Goal: Navigation & Orientation: Find specific page/section

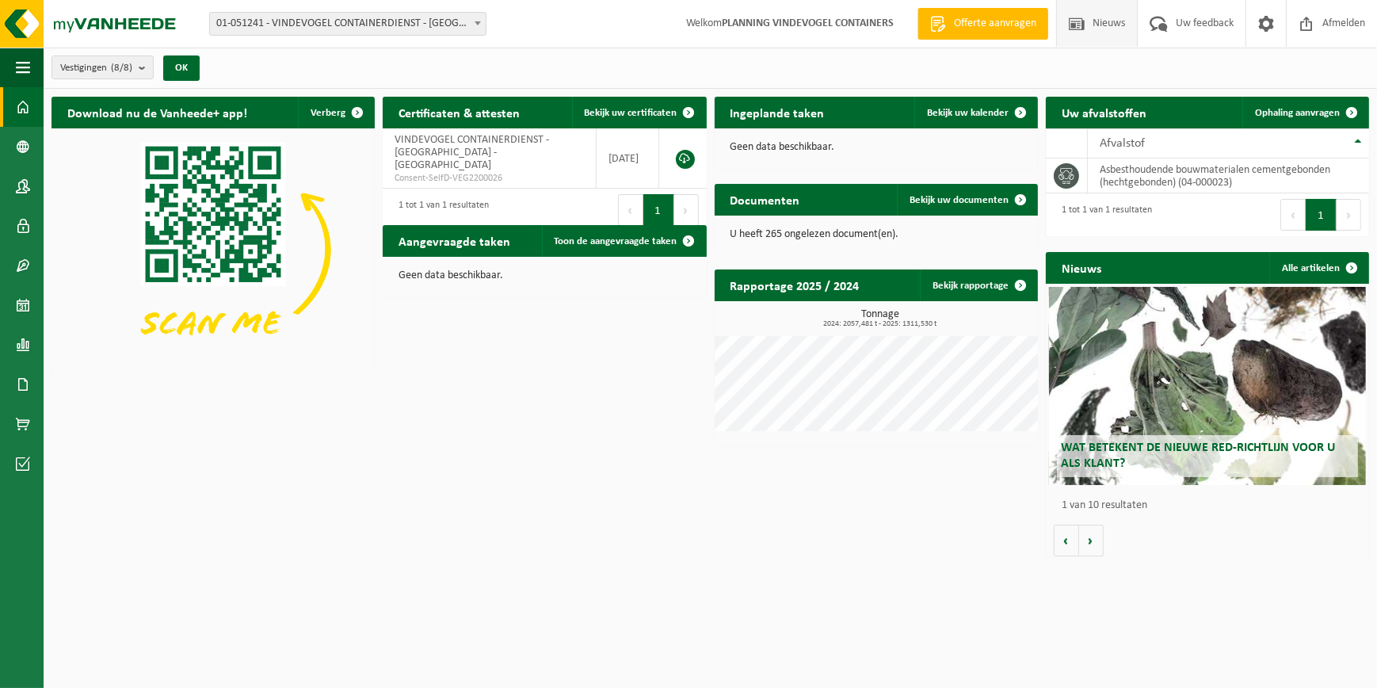
click at [1067, 36] on span at bounding box center [1077, 23] width 24 height 47
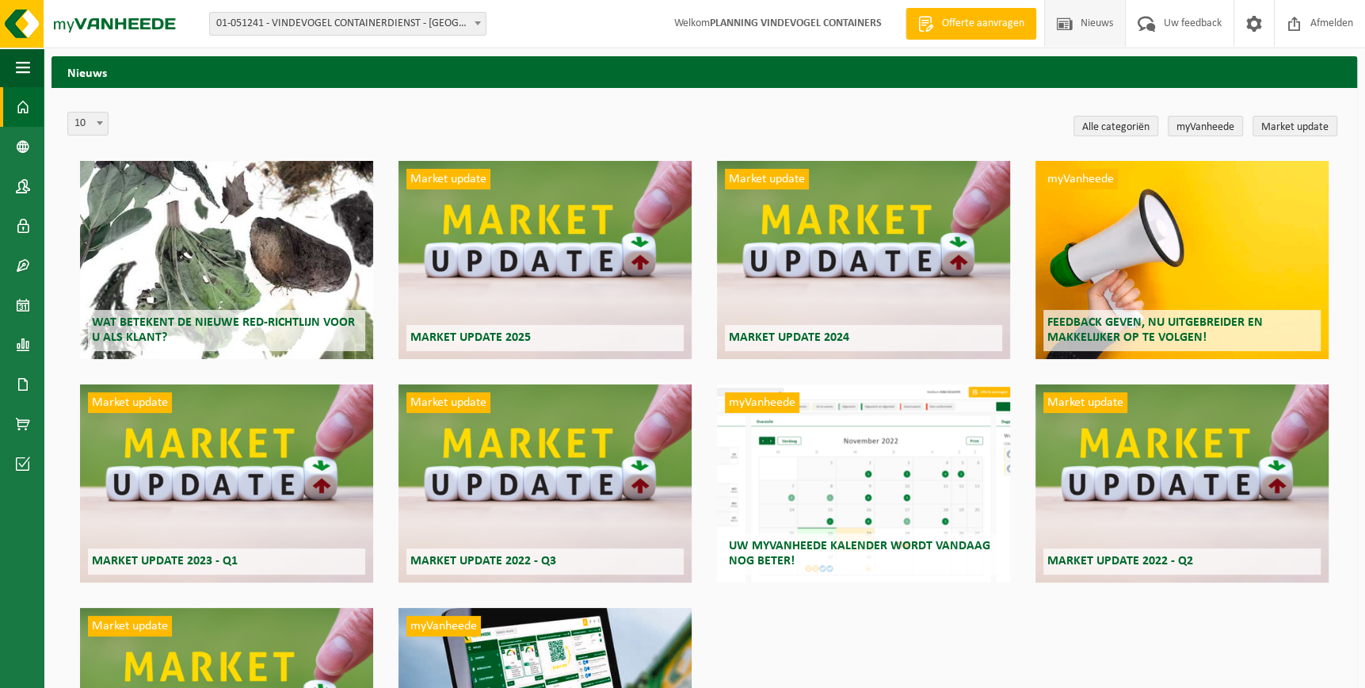
click at [25, 115] on span at bounding box center [23, 107] width 14 height 40
